Goal: Task Accomplishment & Management: Manage account settings

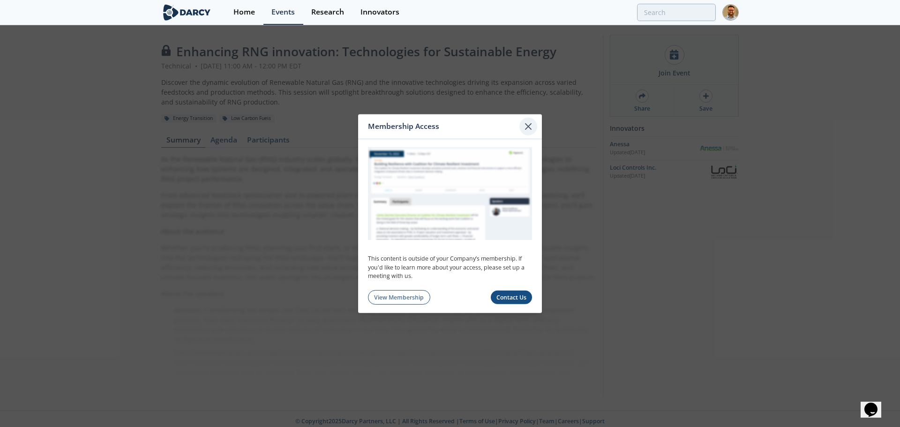
click at [532, 124] on icon at bounding box center [527, 125] width 11 height 11
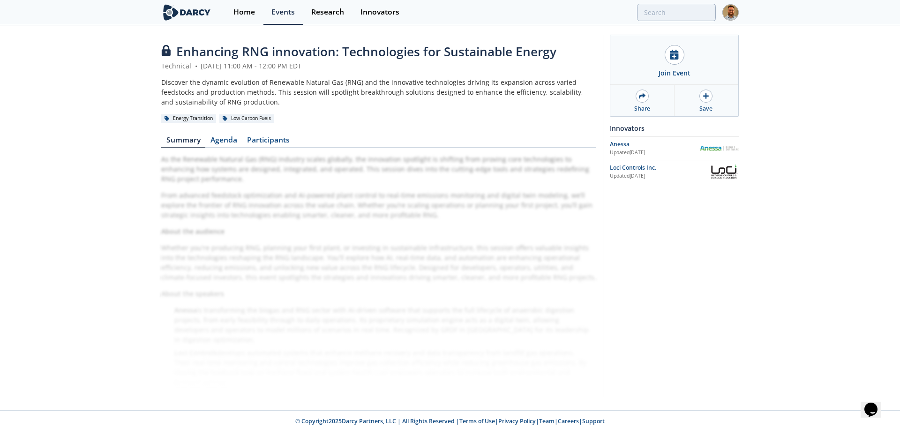
click at [729, 14] on img at bounding box center [730, 12] width 16 height 16
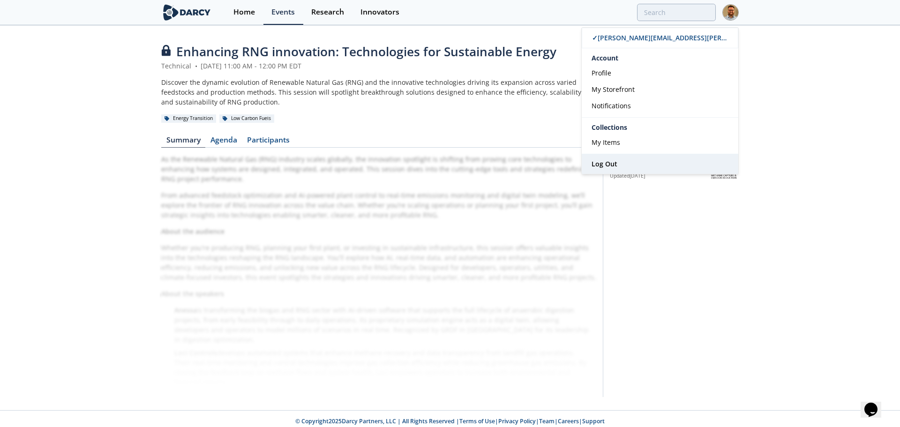
click at [611, 163] on span "Log Out" at bounding box center [604, 163] width 26 height 9
